Goal: Task Accomplishment & Management: Complete application form

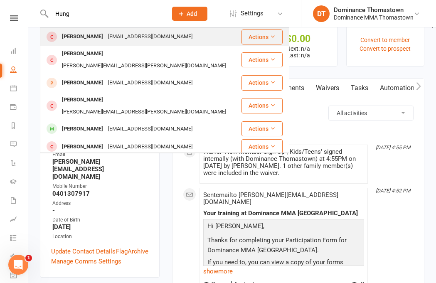
type input "Hung"
click at [148, 29] on div "[PERSON_NAME] [EMAIL_ADDRESS][DOMAIN_NAME]" at bounding box center [141, 36] width 200 height 17
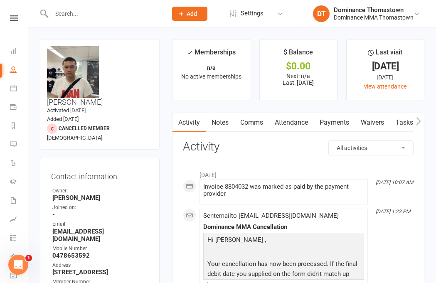
click at [363, 117] on link "Waivers" at bounding box center [372, 122] width 35 height 19
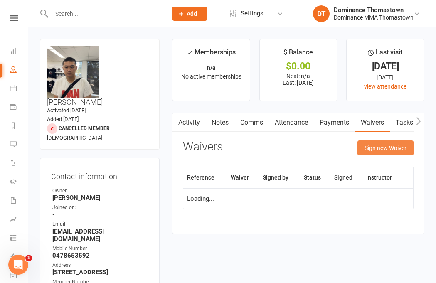
click at [369, 143] on button "Sign new Waiver" at bounding box center [386, 148] width 56 height 15
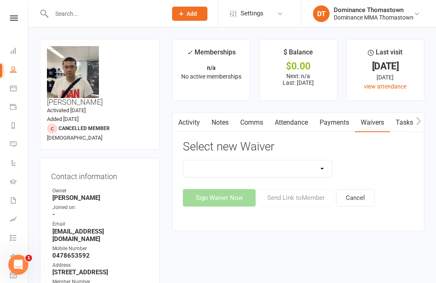
click at [309, 170] on select "Member | Cancellation | Adults Member | Injury Report Form (FOH staff use only)…" at bounding box center [257, 169] width 149 height 17
select select "370"
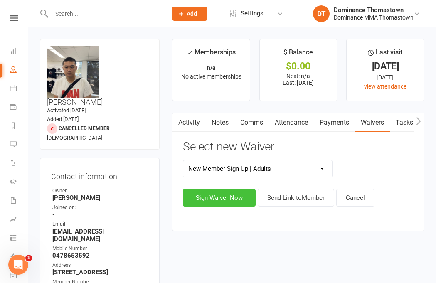
click at [232, 193] on button "Sign Waiver Now" at bounding box center [219, 197] width 73 height 17
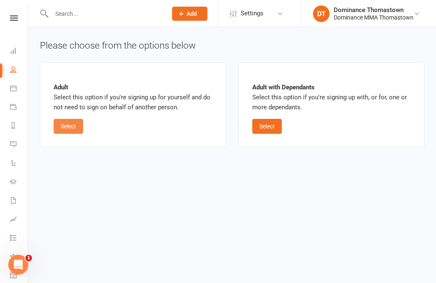
click at [68, 132] on button "Select" at bounding box center [69, 126] width 30 height 15
select select "bank_account"
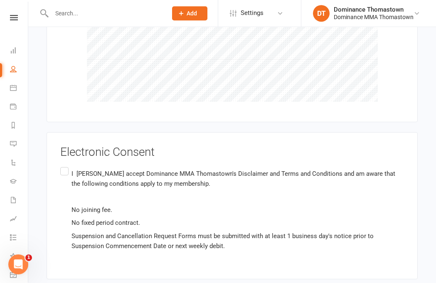
scroll to position [1136, 0]
click at [57, 142] on div "Electronic Consent I [PERSON_NAME] accept Dominance MMA Thomastown's Disclaimer…" at bounding box center [232, 206] width 371 height 147
click at [64, 166] on label "I [PERSON_NAME] accept Dominance MMA Thomastown's Disclaimer and Terms and Cond…" at bounding box center [232, 210] width 344 height 89
click at [64, 166] on input "I [PERSON_NAME] accept Dominance MMA Thomastown's Disclaimer and Terms and Cond…" at bounding box center [62, 166] width 5 height 0
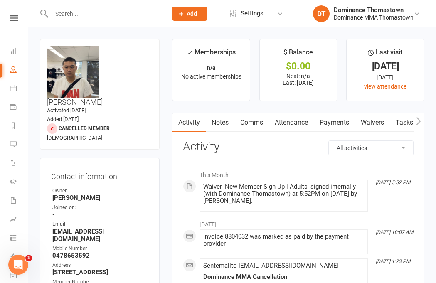
click at [73, 14] on input "text" at bounding box center [105, 14] width 112 height 12
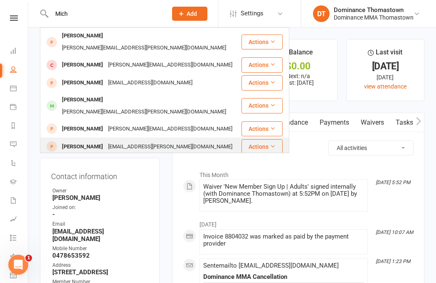
type input "Mich"
click at [127, 141] on div "[EMAIL_ADDRESS][PERSON_NAME][DOMAIN_NAME]" at bounding box center [170, 147] width 129 height 12
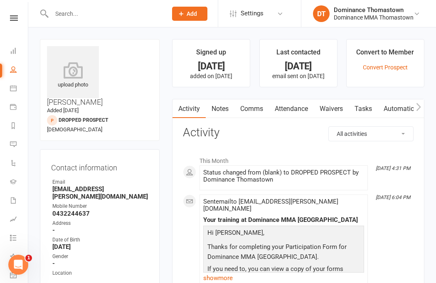
click at [333, 107] on link "Waivers" at bounding box center [331, 108] width 35 height 19
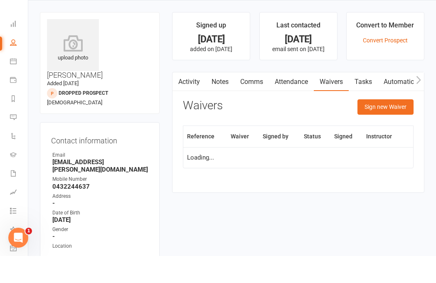
scroll to position [27, 0]
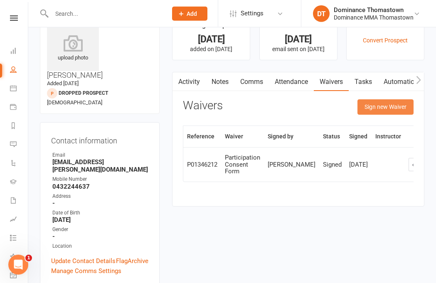
click at [378, 103] on button "Sign new Waiver" at bounding box center [386, 106] width 56 height 15
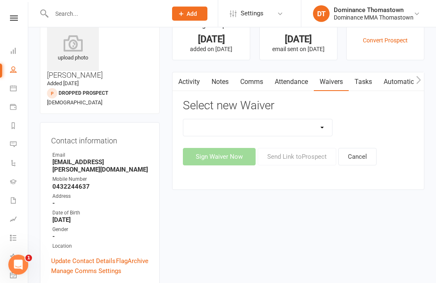
click at [305, 133] on select "Member | Cancellation | Adults Member | Injury Report Form (FOH staff use only)…" at bounding box center [257, 127] width 149 height 17
select select "370"
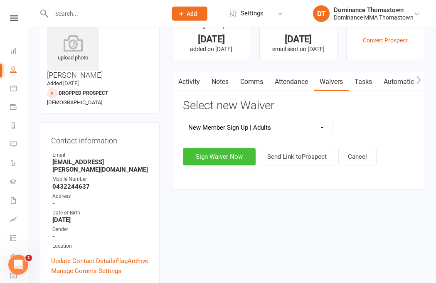
click at [227, 160] on button "Sign Waiver Now" at bounding box center [219, 156] width 73 height 17
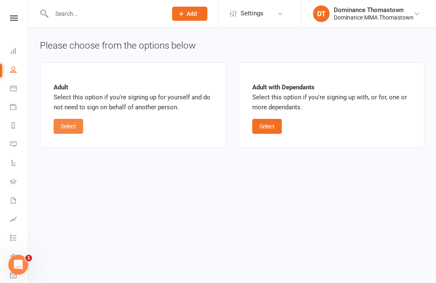
click at [83, 121] on button "Select" at bounding box center [69, 126] width 30 height 15
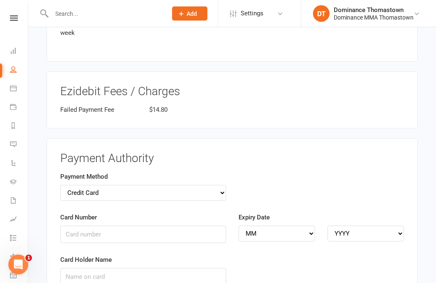
scroll to position [759, 0]
click at [138, 185] on select "Credit Card Bank Account" at bounding box center [143, 193] width 166 height 16
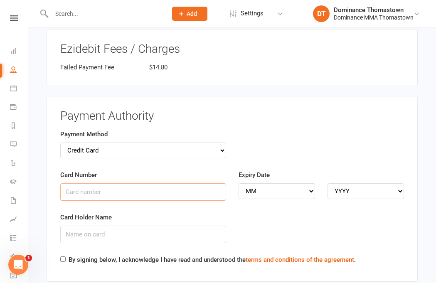
click at [149, 183] on input "Card Number" at bounding box center [143, 191] width 166 height 17
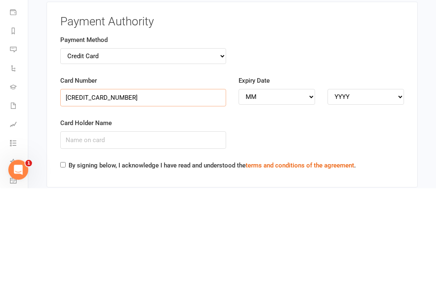
type input "[CREDIT_CARD_NUMBER]"
click at [303, 184] on select "MM 01 02 03 04 05 06 07 08 09 10 11 12" at bounding box center [277, 192] width 77 height 16
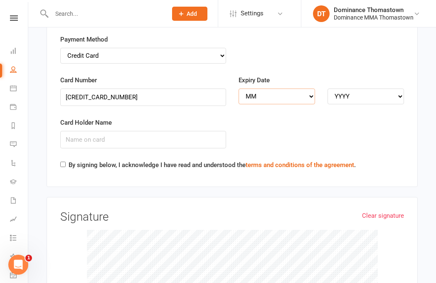
select select "03"
click at [362, 89] on select "YYYY 2025 2026 2027 2028 2029 2030 2031 2032 2033 2034" at bounding box center [366, 97] width 77 height 16
click at [372, 89] on select "YYYY 2025 2026 2027 2028 2029 2030 2031 2032 2033 2034" at bounding box center [366, 97] width 77 height 16
select select "2029"
click at [168, 131] on input "Card Holder Name" at bounding box center [143, 139] width 166 height 17
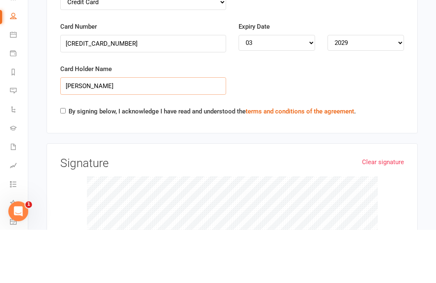
type input "[PERSON_NAME]"
click at [65, 162] on input "By signing below, I acknowledge I have read and understood the terms and condit…" at bounding box center [62, 164] width 5 height 5
checkbox input "true"
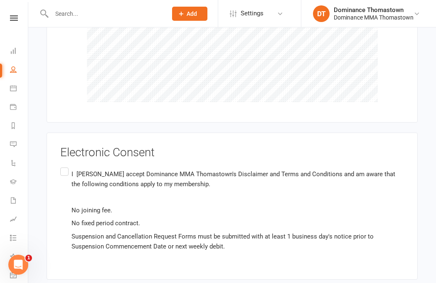
scroll to position [1149, 0]
click at [67, 166] on label "I [PERSON_NAME] accept Dominance MMA Thomastown's Disclaimer and Terms and Cond…" at bounding box center [232, 210] width 344 height 89
click at [66, 166] on input "I [PERSON_NAME] accept Dominance MMA Thomastown's Disclaimer and Terms and Cond…" at bounding box center [62, 166] width 5 height 0
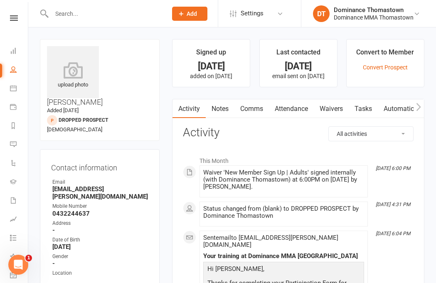
click at [77, 18] on input "text" at bounding box center [105, 14] width 112 height 12
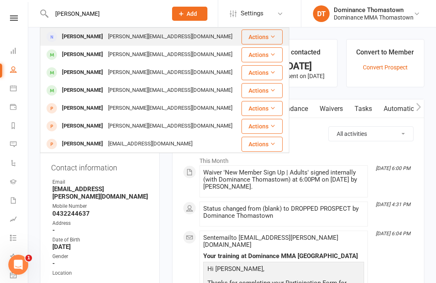
type input "[PERSON_NAME]"
click at [116, 37] on div "[PERSON_NAME][EMAIL_ADDRESS][DOMAIN_NAME]" at bounding box center [170, 37] width 129 height 12
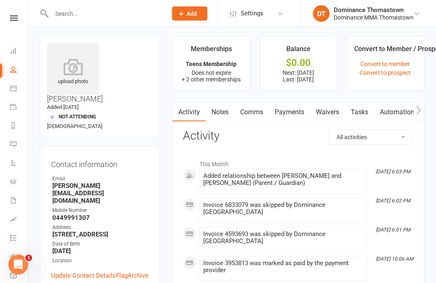
scroll to position [18, 0]
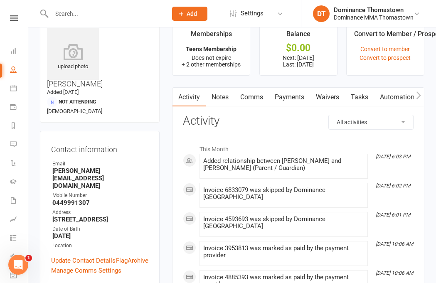
click at [336, 94] on link "Waivers" at bounding box center [327, 97] width 35 height 19
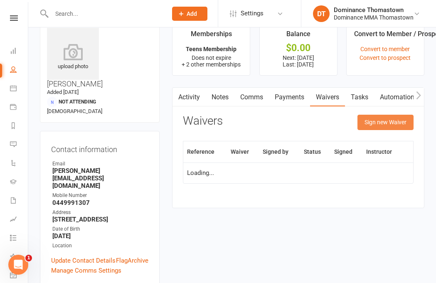
click at [378, 120] on button "Sign new Waiver" at bounding box center [386, 122] width 56 height 15
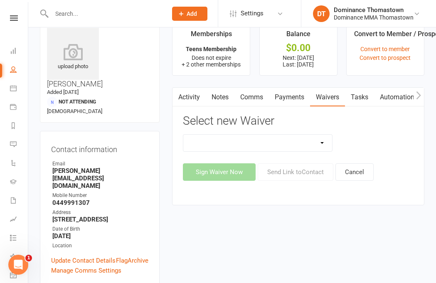
click at [296, 136] on select "Member | Cancellation | Adults Member | Cancellation | Kids/Teens Member | Inju…" at bounding box center [257, 143] width 149 height 17
select select "374"
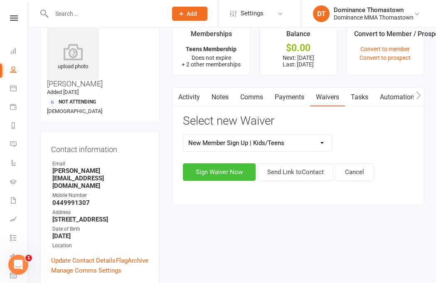
click at [230, 171] on button "Sign Waiver Now" at bounding box center [219, 171] width 73 height 17
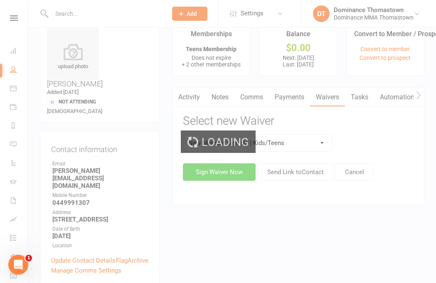
select select "11"
select select "2028"
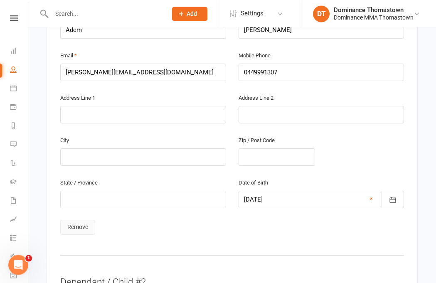
click at [86, 220] on link "Remove" at bounding box center [77, 227] width 35 height 15
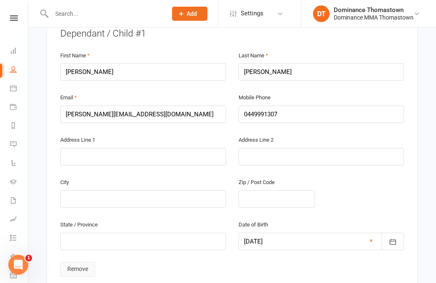
click at [82, 262] on link "Remove" at bounding box center [77, 269] width 35 height 15
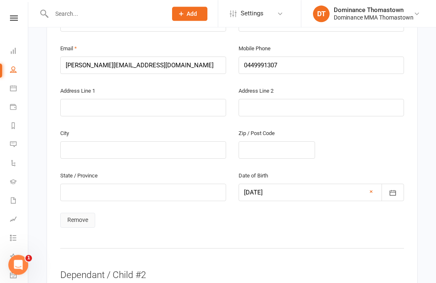
click at [83, 213] on link "Remove" at bounding box center [77, 220] width 35 height 15
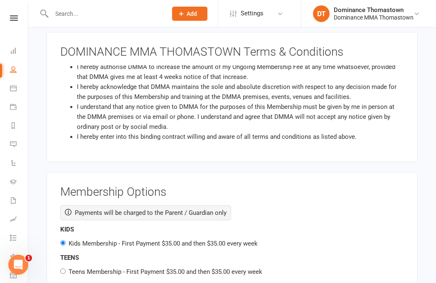
scroll to position [169, 0]
click at [136, 268] on label "Teens Membership - First Payment $35.00 and then $35.00 every week" at bounding box center [166, 271] width 194 height 7
click at [66, 269] on input "Teens Membership - First Payment $35.00 and then $35.00 every week" at bounding box center [62, 271] width 5 height 5
radio input "true"
radio input "false"
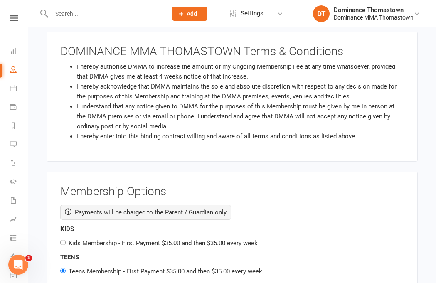
click at [169, 268] on label "Teens Membership - First Payment $35.00 and then $35.00 every week" at bounding box center [166, 271] width 194 height 7
click at [66, 268] on input "Teens Membership - First Payment $35.00 and then $35.00 every week" at bounding box center [62, 270] width 5 height 5
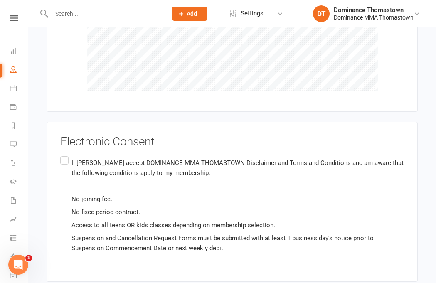
scroll to position [1540, 0]
click at [69, 155] on label "I [PERSON_NAME] accept DOMINANCE MMA THOMASTOWN Disclaimer and Terms and Condit…" at bounding box center [232, 206] width 344 height 102
click at [66, 155] on input "I [PERSON_NAME] accept DOMINANCE MMA THOMASTOWN Disclaimer and Terms and Condit…" at bounding box center [62, 155] width 5 height 0
